Goal: Information Seeking & Learning: Learn about a topic

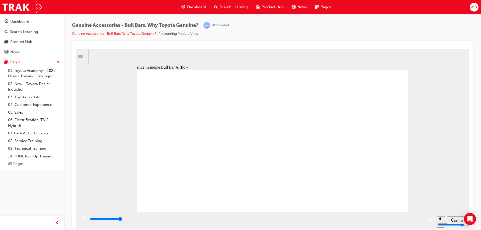
drag, startPoint x: 174, startPoint y: 197, endPoint x: 180, endPoint y: 196, distance: 5.8
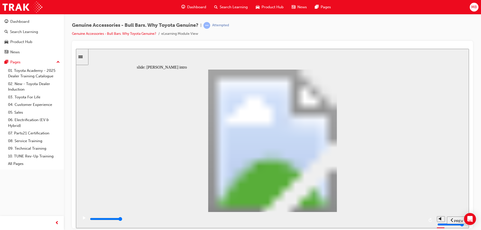
type input "8500"
type input "102"
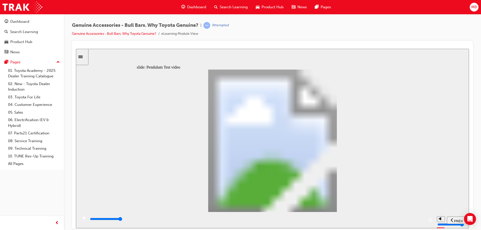
type input "5100"
type input "0"
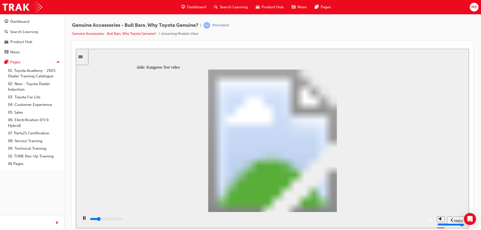
type input "5100"
type input "0"
type input "5200"
type input "0"
type input "5200"
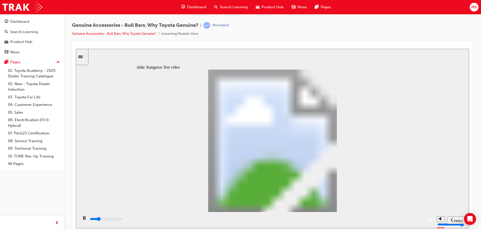
type input "0"
type input "5200"
type input "0"
type input "5200"
type input "0"
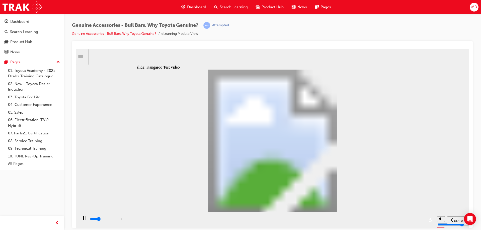
type input "5200"
type input "0"
type input "5200"
type input "0"
type input "5200"
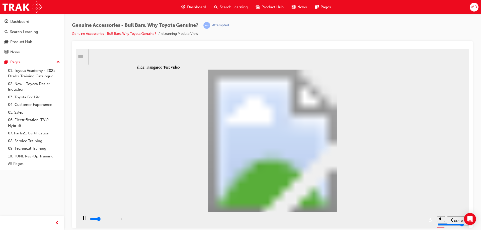
type input "0"
type input "5300"
type input "0"
type input "5300"
type input "0"
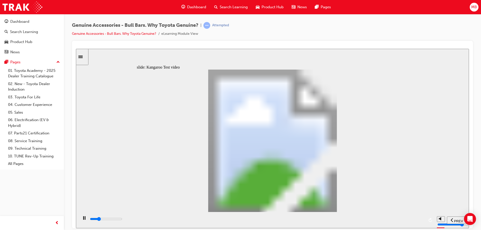
type input "5300"
type input "0"
type input "5300"
type input "0"
type input "5300"
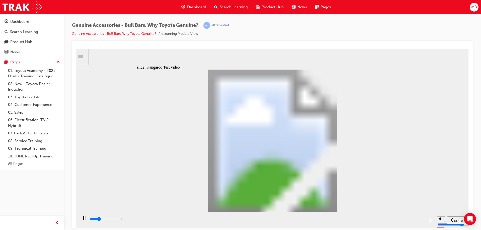
type input "0"
type input "5300"
type input "0"
type input "5400"
type input "0"
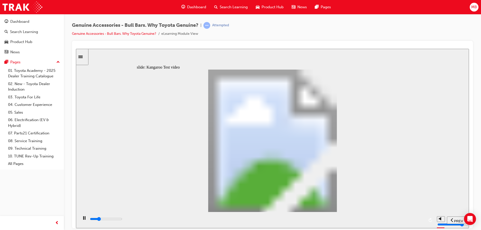
type input "5400"
type input "0"
type input "5700"
type input "1"
type input "5900"
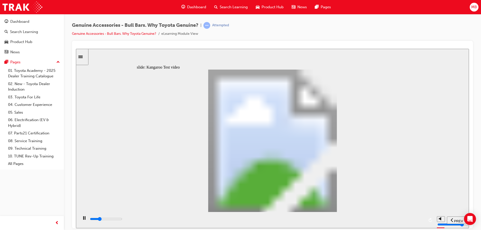
type input "1"
type input "6200"
type input "1"
type input "6500"
type input "2"
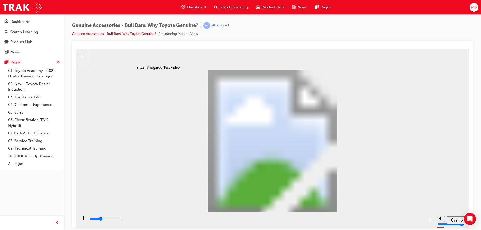
type input "6700"
type input "2"
type input "7000"
type input "2"
type input "7200"
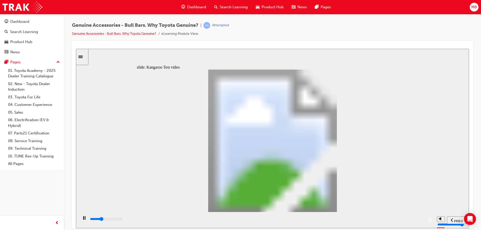
type input "2"
type input "7500"
type input "3"
type input "7800"
type input "3"
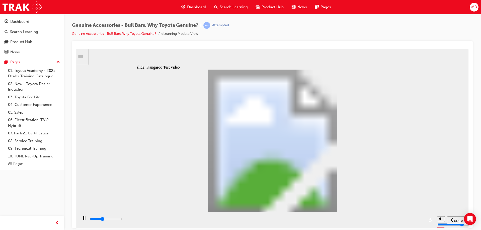
type input "8000"
type input "3"
type input "8300"
type input "3"
type input "8600"
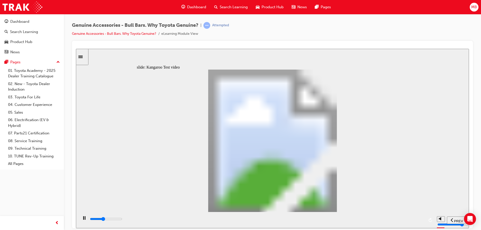
type input "4"
type input "8800"
type input "4"
type input "9100"
type input "4"
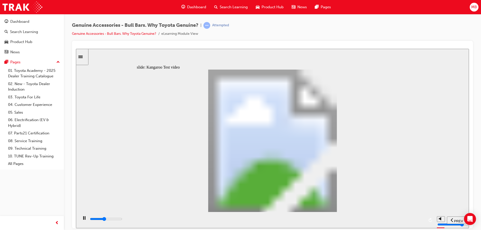
type input "9400"
type input "4"
type input "9600"
type input "5"
type input "9900"
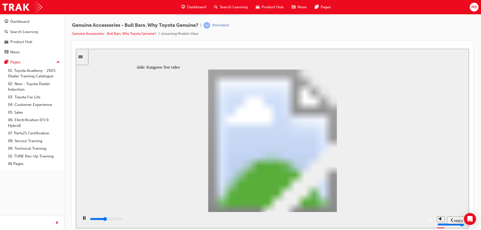
type input "5"
type input "10200"
type input "5"
type input "10400"
type input "5"
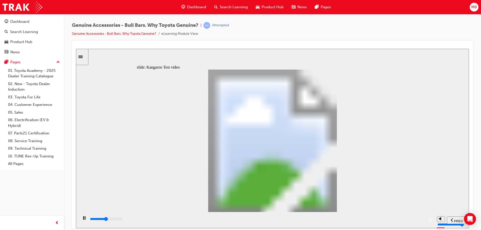
type input "10700"
type input "6"
type input "11000"
type input "6"
type input "11200"
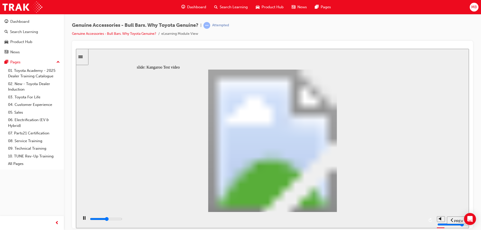
type input "6"
type input "11500"
type input "7"
type input "11800"
type input "7"
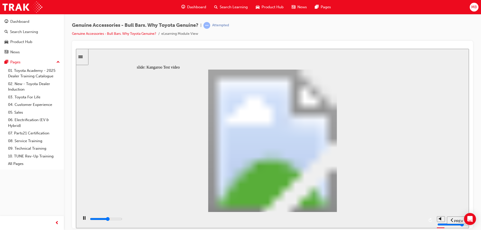
type input "12000"
type input "7"
type input "12300"
type input "7"
type input "12600"
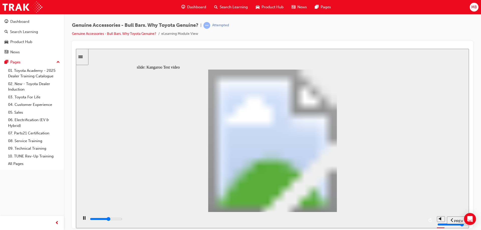
type input "8"
type input "12800"
type input "8"
type input "13100"
type input "8"
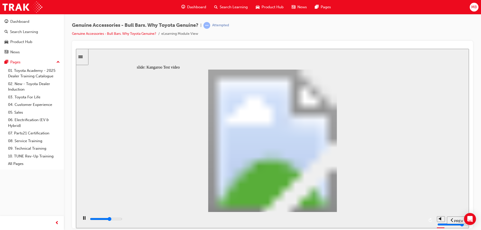
type input "13400"
type input "8"
type input "13600"
type input "9"
type input "13900"
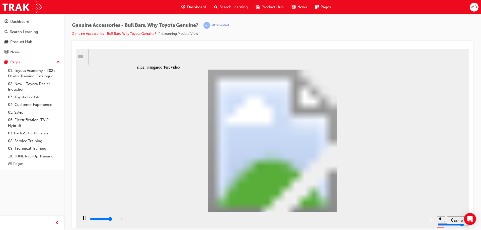
type input "9"
type input "14200"
type input "9"
type input "14400"
type input "9"
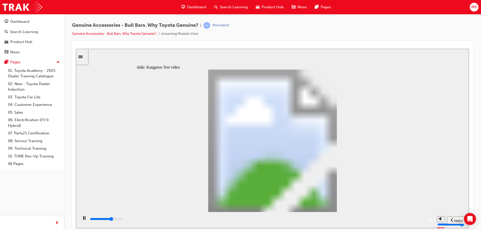
type input "14700"
type input "10"
type input "15000"
type input "10"
type input "15200"
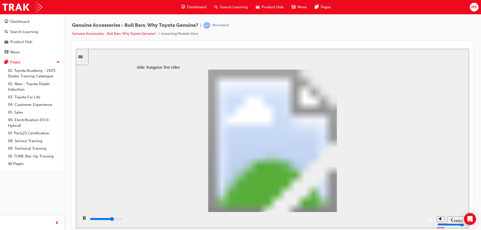
type input "10"
type input "15500"
type input "11"
type input "15700"
type input "11"
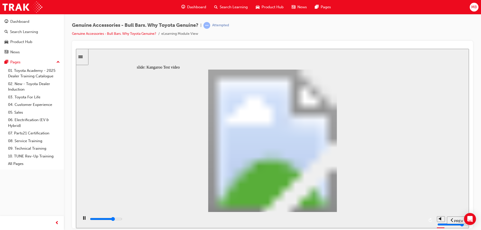
type input "16000"
type input "11"
type input "16300"
type input "11"
type input "16500"
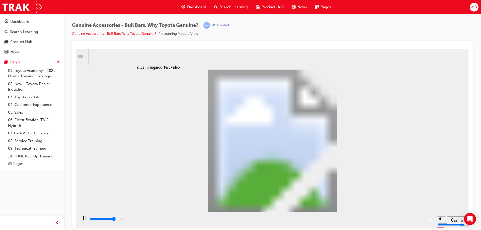
type input "12"
type input "16800"
type input "12"
type input "17100"
type input "12"
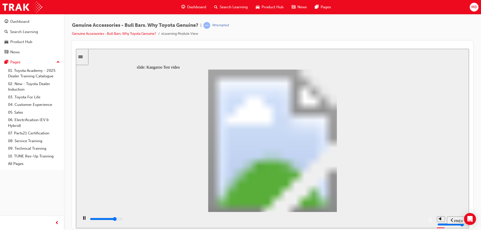
type input "17300"
type input "12"
type input "17600"
type input "13"
type input "17900"
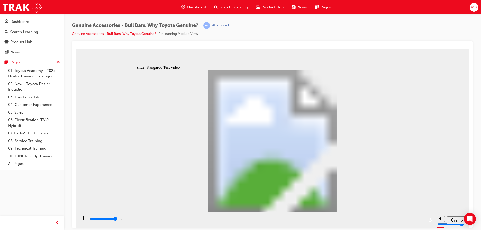
type input "13"
type input "18100"
type input "13"
type input "18400"
type input "13"
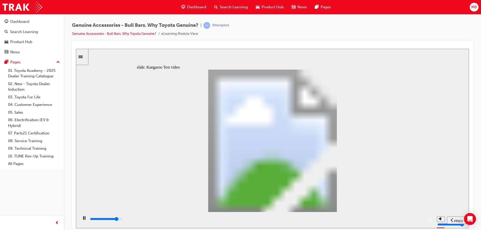
type input "18700"
type input "14"
type input "18900"
type input "14"
type input "19200"
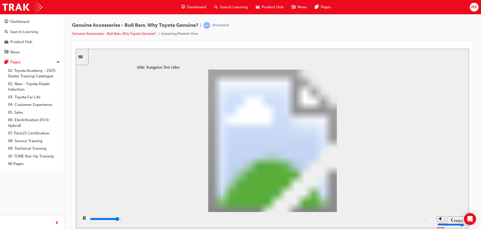
type input "14"
type input "19500"
type input "15"
type input "19700"
type input "15"
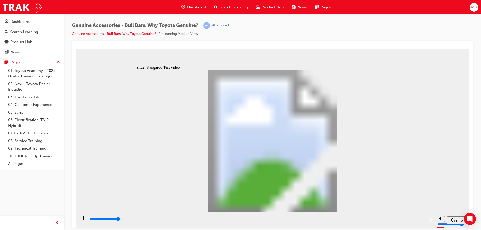
type input "20000"
type input "15"
type input "20300"
type input "15"
type input "20500"
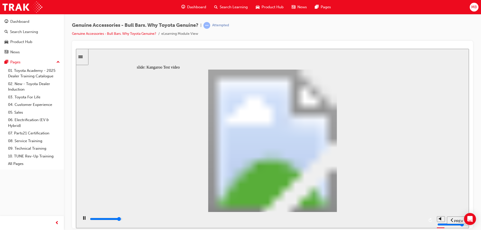
type input "16"
type input "20800"
type input "16"
type input "21100"
type input "16"
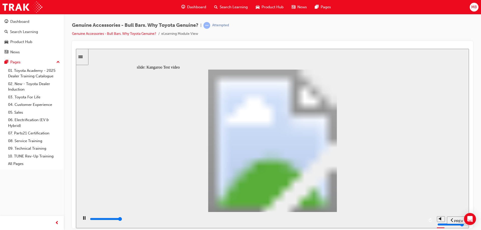
type input "21300"
type input "16"
type input "21500"
type input "22"
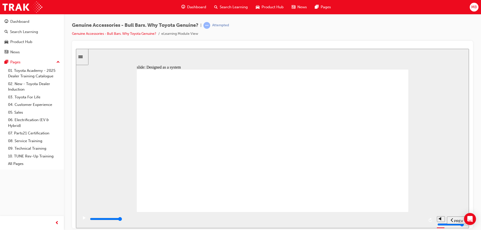
drag, startPoint x: 326, startPoint y: 151, endPoint x: 362, endPoint y: 137, distance: 38.6
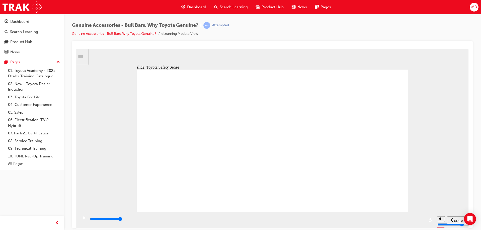
drag, startPoint x: 265, startPoint y: 201, endPoint x: 273, endPoint y: 200, distance: 8.1
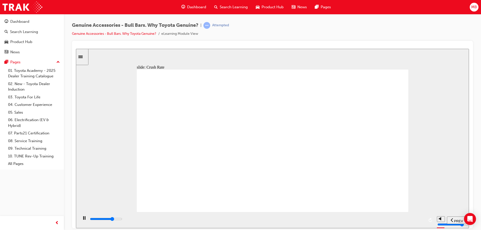
drag, startPoint x: 275, startPoint y: 201, endPoint x: 266, endPoint y: 203, distance: 9.8
drag, startPoint x: 266, startPoint y: 203, endPoint x: 279, endPoint y: 200, distance: 13.8
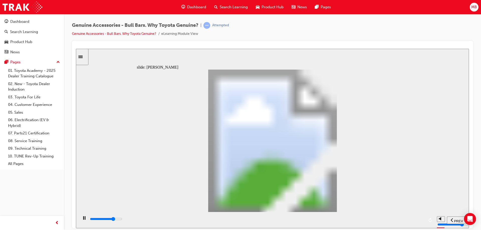
type input "16600"
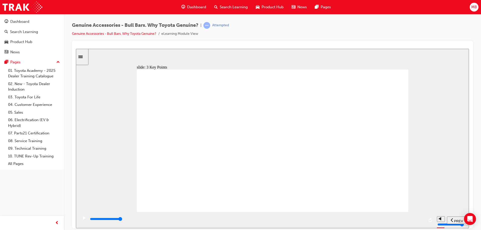
type input "7700"
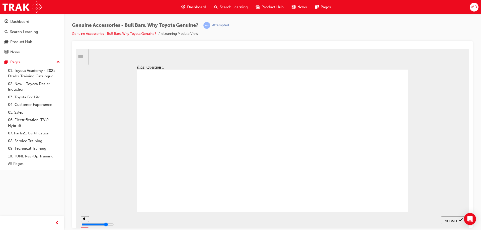
radio input "true"
click at [449, 219] on span "SUBMIT" at bounding box center [451, 221] width 13 height 4
radio input "true"
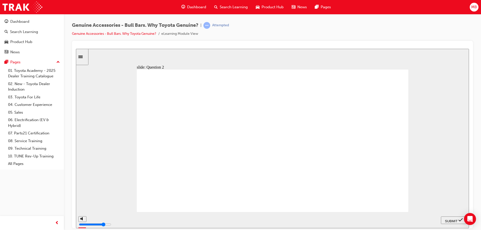
click at [449, 219] on span "SUBMIT" at bounding box center [451, 221] width 13 height 4
radio input "true"
click at [450, 220] on span "SUBMIT" at bounding box center [451, 221] width 13 height 4
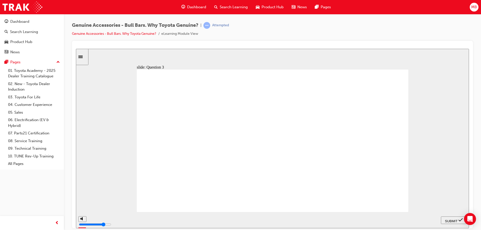
radio input "true"
click at [452, 220] on span "SUBMIT" at bounding box center [451, 221] width 13 height 4
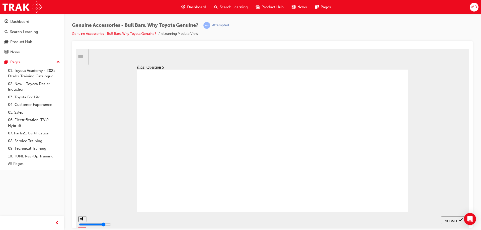
radio input "true"
click at [450, 220] on span "SUBMIT" at bounding box center [451, 221] width 13 height 4
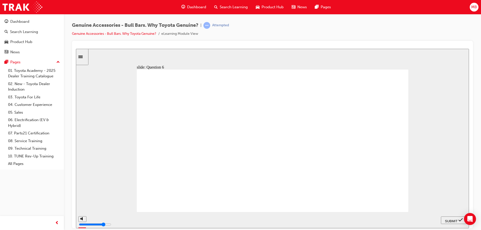
radio input "true"
click at [450, 219] on span "SUBMIT" at bounding box center [451, 221] width 13 height 4
radio input "true"
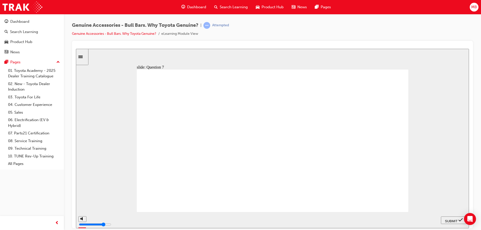
click at [453, 219] on span "SUBMIT" at bounding box center [451, 221] width 13 height 4
type input "23000"
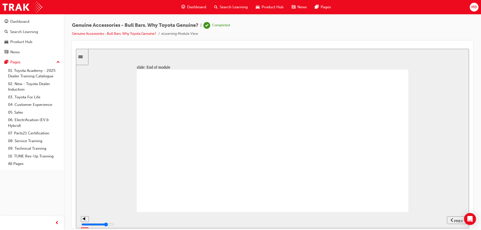
click at [232, 7] on span "Search Learning" at bounding box center [234, 7] width 28 height 6
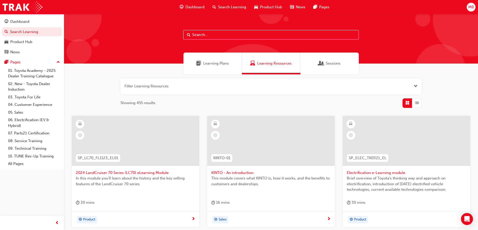
click at [190, 5] on span "Dashboard" at bounding box center [194, 7] width 19 height 6
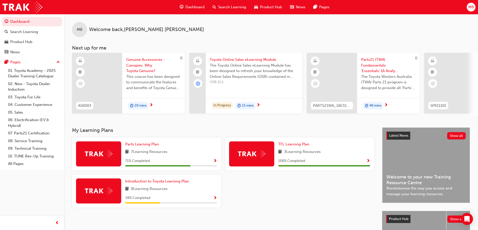
click at [215, 163] on span "Show Progress" at bounding box center [215, 161] width 4 height 5
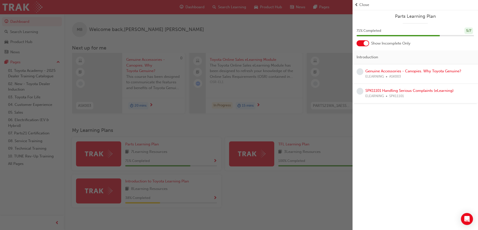
click at [293, 224] on div "button" at bounding box center [176, 115] width 352 height 230
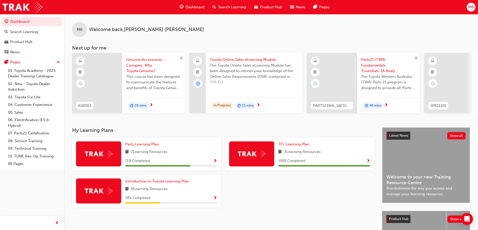
click at [214, 200] on span "Show Progress" at bounding box center [215, 198] width 4 height 5
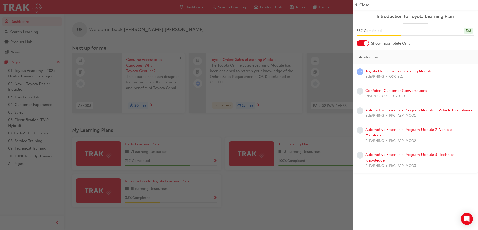
click at [388, 71] on link "Toyota Online Sales eLearning Module" at bounding box center [398, 71] width 66 height 5
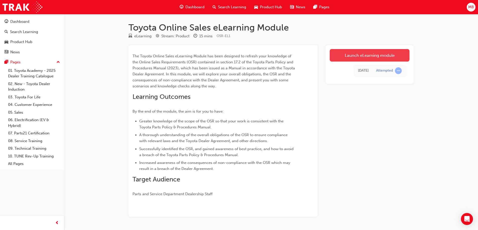
click at [371, 53] on link "Launch eLearning module" at bounding box center [369, 55] width 80 height 13
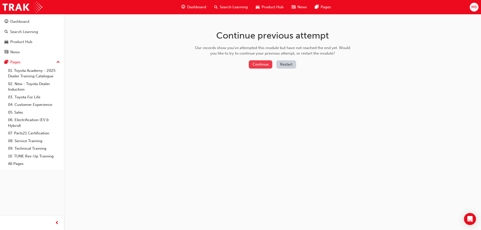
click at [261, 65] on button "Continue" at bounding box center [261, 64] width 24 height 8
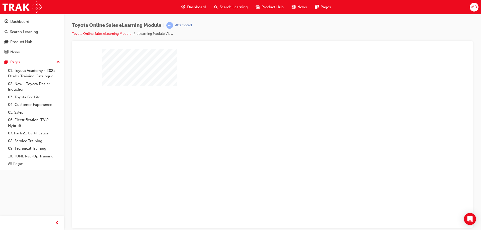
click at [258, 124] on div "play" at bounding box center [258, 124] width 0 height 0
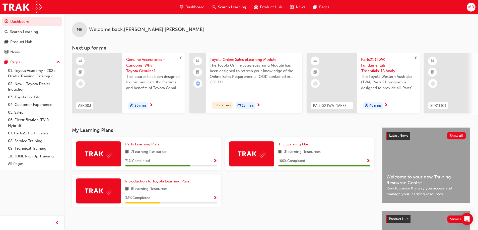
click at [274, 4] on div "Product Hub" at bounding box center [268, 7] width 36 height 10
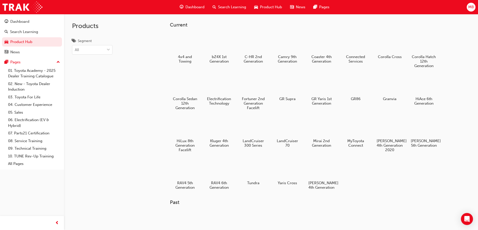
click at [194, 7] on span "Dashboard" at bounding box center [194, 7] width 19 height 6
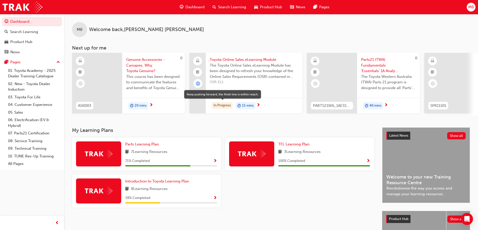
click at [228, 105] on div "In Progress" at bounding box center [222, 105] width 21 height 7
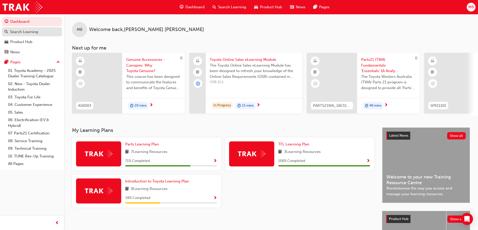
click at [17, 33] on div "Search Learning" at bounding box center [24, 32] width 28 height 6
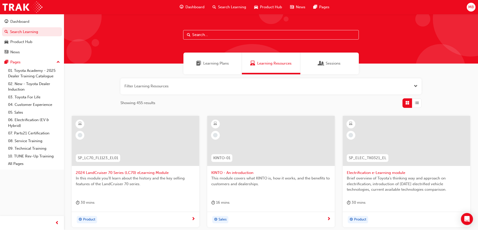
click at [331, 61] on span "Sessions" at bounding box center [332, 64] width 15 height 6
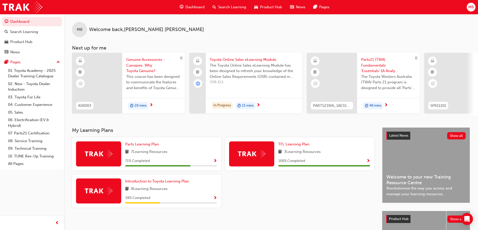
scroll to position [69, 0]
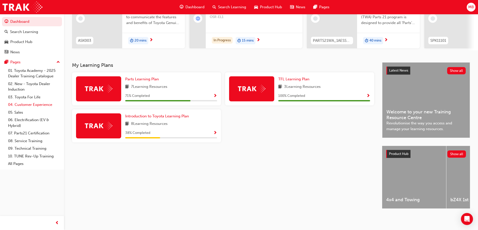
click at [42, 105] on link "04. Customer Experience" at bounding box center [34, 105] width 56 height 8
